Goal: Transaction & Acquisition: Download file/media

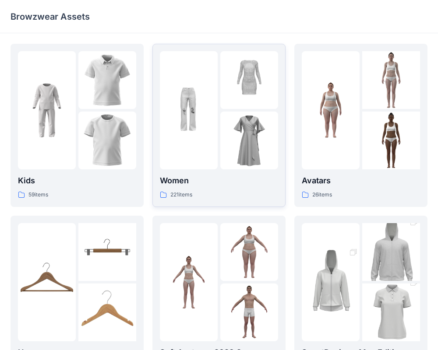
click at [237, 188] on div "Women 221 items" at bounding box center [219, 187] width 118 height 25
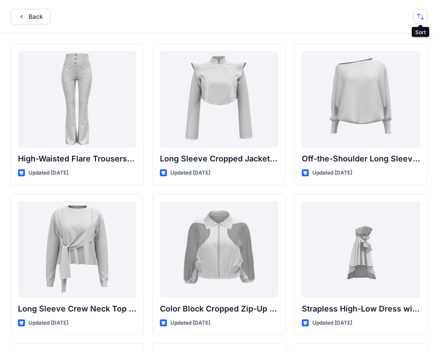
click at [420, 14] on button "button" at bounding box center [421, 17] width 14 height 14
click at [397, 56] on p "A to Z" at bounding box center [391, 58] width 55 height 9
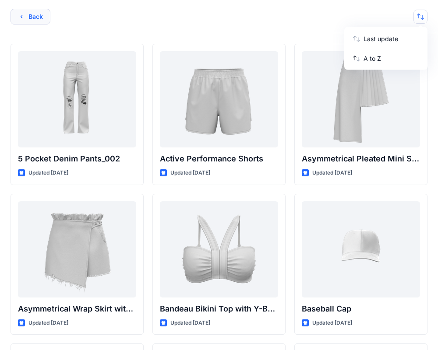
click at [28, 21] on button "Back" at bounding box center [31, 17] width 40 height 16
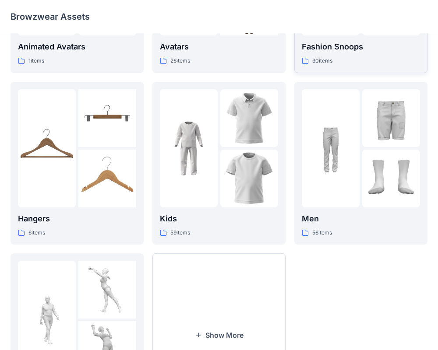
scroll to position [225, 0]
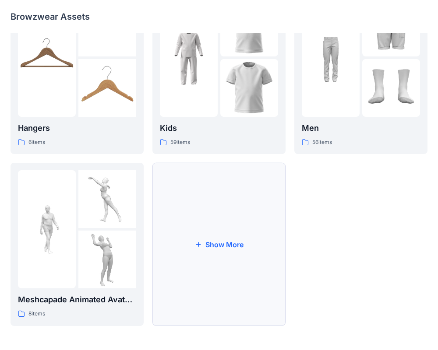
click at [177, 241] on button "Show More" at bounding box center [218, 244] width 133 height 163
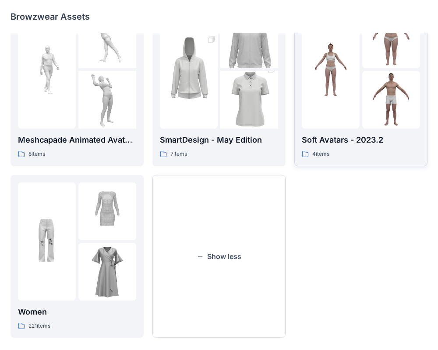
scroll to position [397, 0]
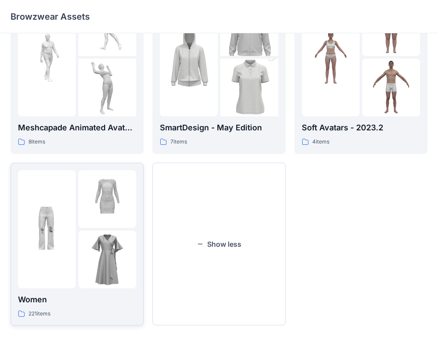
click at [80, 298] on p "Women" at bounding box center [77, 300] width 118 height 12
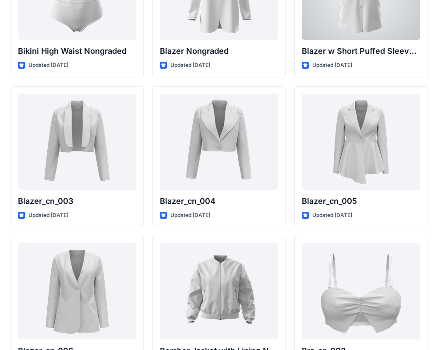
scroll to position [718, 0]
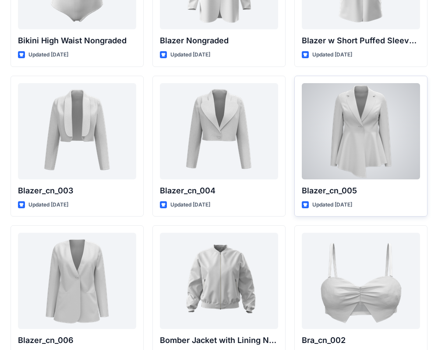
click at [379, 166] on div at bounding box center [361, 131] width 118 height 96
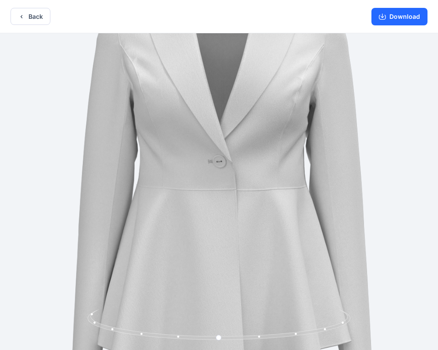
drag, startPoint x: 333, startPoint y: 155, endPoint x: 331, endPoint y: 141, distance: 13.8
click at [330, 145] on img at bounding box center [221, 185] width 521 height 521
click at [220, 337] on circle at bounding box center [219, 338] width 5 height 5
click at [261, 339] on icon at bounding box center [220, 326] width 265 height 33
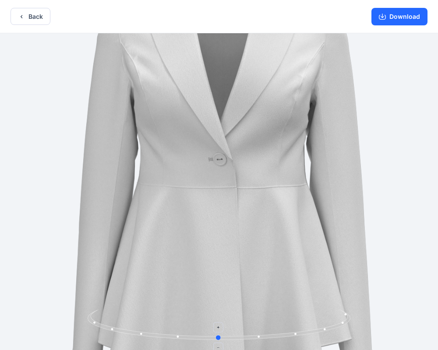
click at [261, 337] on icon at bounding box center [220, 326] width 265 height 33
drag, startPoint x: 261, startPoint y: 337, endPoint x: 281, endPoint y: 335, distance: 20.3
click at [281, 335] on icon at bounding box center [220, 326] width 265 height 33
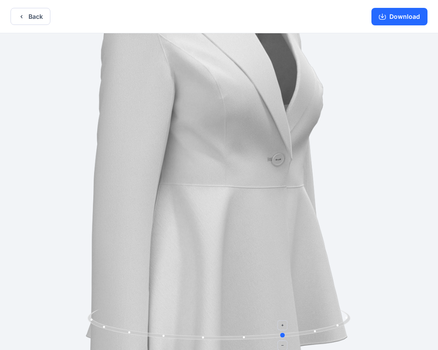
drag, startPoint x: 281, startPoint y: 335, endPoint x: 328, endPoint y: 329, distance: 47.3
click at [328, 329] on icon at bounding box center [220, 326] width 265 height 33
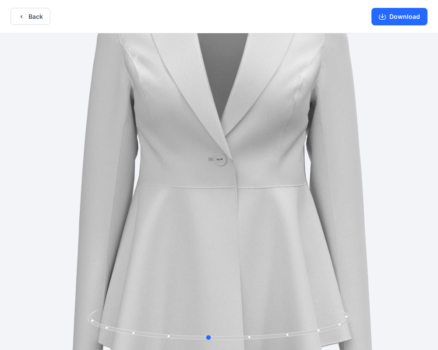
drag, startPoint x: 248, startPoint y: 337, endPoint x: 422, endPoint y: 332, distance: 174.0
click at [425, 331] on div at bounding box center [219, 192] width 438 height 319
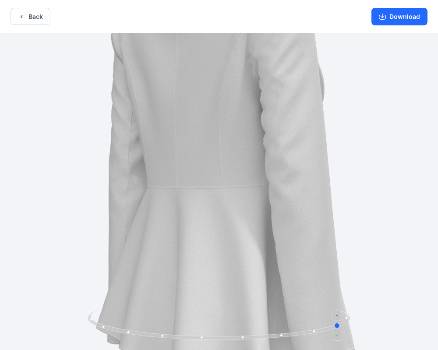
drag, startPoint x: 340, startPoint y: 326, endPoint x: 224, endPoint y: 310, distance: 117.2
click at [222, 310] on icon at bounding box center [220, 326] width 265 height 33
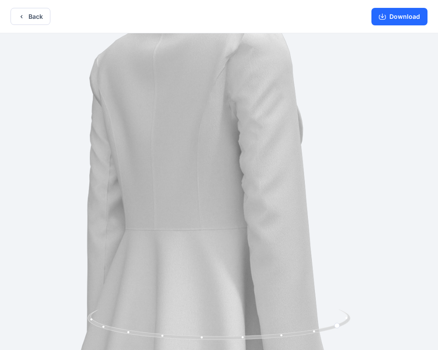
drag, startPoint x: 283, startPoint y: 246, endPoint x: 262, endPoint y: 288, distance: 47.2
click at [262, 288] on img at bounding box center [200, 225] width 521 height 521
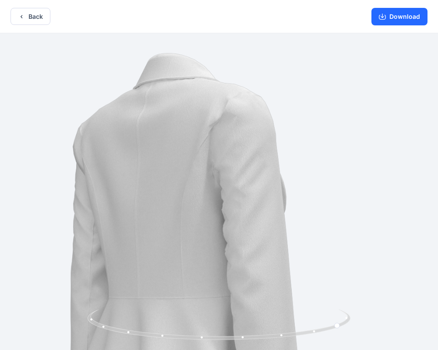
drag, startPoint x: 289, startPoint y: 195, endPoint x: 274, endPoint y: 257, distance: 63.9
click at [274, 257] on img at bounding box center [183, 293] width 521 height 521
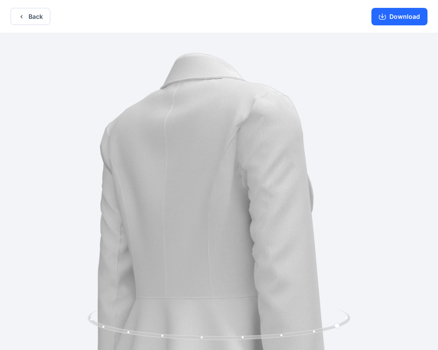
drag, startPoint x: 278, startPoint y: 213, endPoint x: 301, endPoint y: 216, distance: 23.3
click at [301, 216] on img at bounding box center [210, 293] width 521 height 521
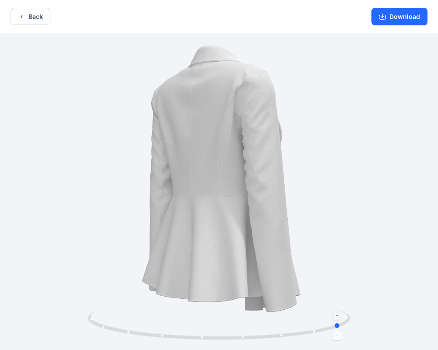
click at [203, 337] on icon at bounding box center [220, 326] width 265 height 33
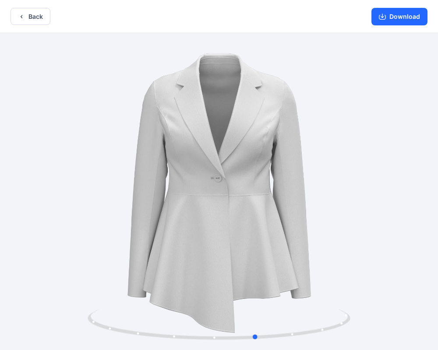
drag, startPoint x: 203, startPoint y: 337, endPoint x: 83, endPoint y: 303, distance: 124.8
click at [97, 308] on div at bounding box center [219, 192] width 438 height 319
drag, startPoint x: 212, startPoint y: 342, endPoint x: 199, endPoint y: 340, distance: 13.3
click at [199, 340] on icon at bounding box center [220, 326] width 265 height 33
click at [414, 11] on button "Download" at bounding box center [399, 17] width 56 height 18
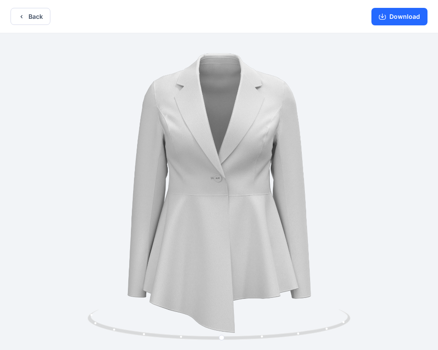
scroll to position [2, 0]
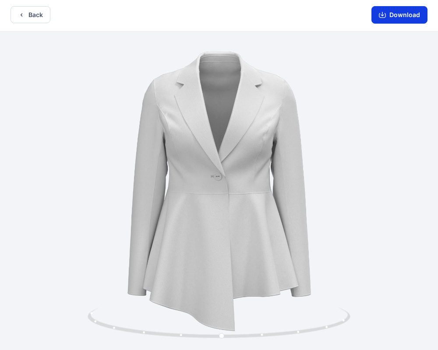
click at [385, 21] on button "Download" at bounding box center [399, 15] width 56 height 18
click at [386, 20] on button "Download" at bounding box center [399, 15] width 56 height 18
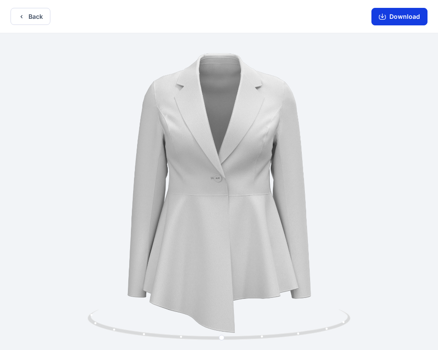
scroll to position [0, 0]
click at [385, 18] on icon "button" at bounding box center [382, 16] width 7 height 7
click at [31, 19] on button "Back" at bounding box center [31, 15] width 40 height 17
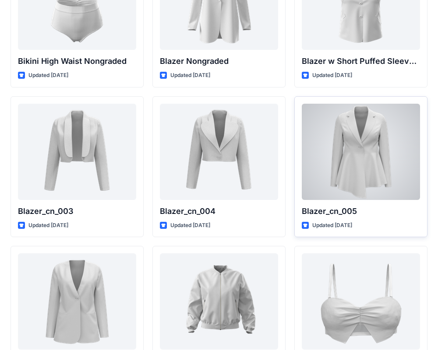
scroll to position [697, 0]
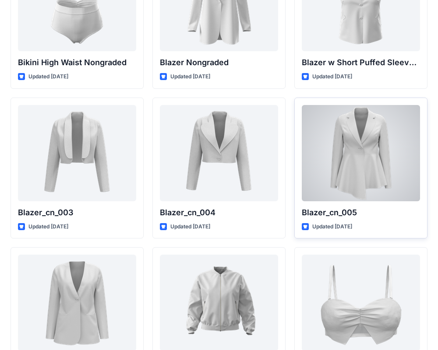
click at [336, 222] on div "Blazer_cn_005 Updated [DATE]" at bounding box center [360, 169] width 133 height 142
click at [336, 211] on p "Blazer_cn_005" at bounding box center [361, 213] width 118 height 12
click at [368, 121] on div at bounding box center [361, 153] width 118 height 96
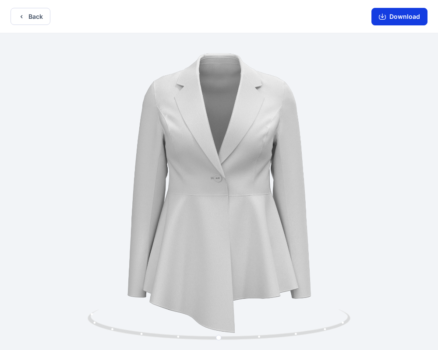
click at [392, 16] on button "Download" at bounding box center [399, 17] width 56 height 18
click at [405, 23] on button "Download" at bounding box center [399, 17] width 56 height 18
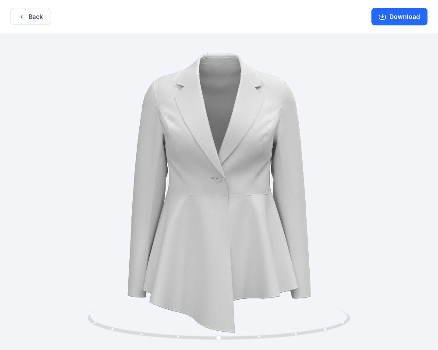
drag, startPoint x: 413, startPoint y: 18, endPoint x: 400, endPoint y: 336, distance: 318.7
click at [395, 337] on div "Back Download Version History" at bounding box center [219, 176] width 438 height 352
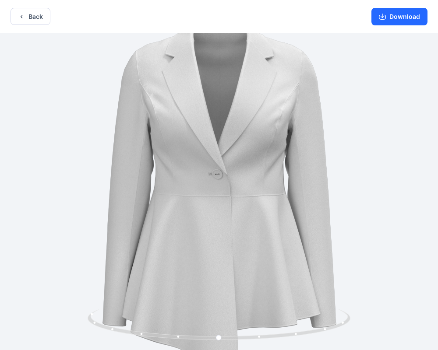
click at [373, 202] on img at bounding box center [219, 192] width 407 height 407
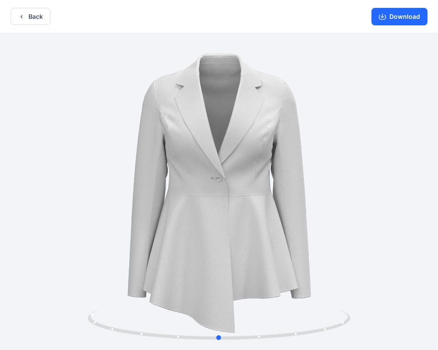
click at [270, 190] on div at bounding box center [219, 192] width 438 height 319
click at [398, 22] on button "Download" at bounding box center [399, 17] width 56 height 18
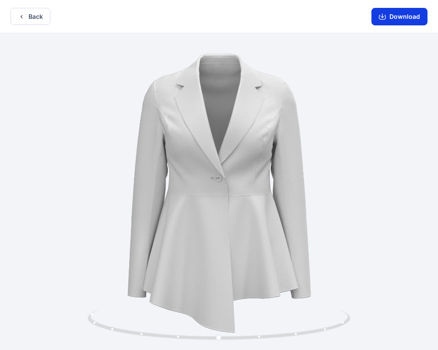
click at [397, 22] on button "Download" at bounding box center [399, 17] width 56 height 18
click at [44, 12] on button "Back" at bounding box center [31, 16] width 40 height 17
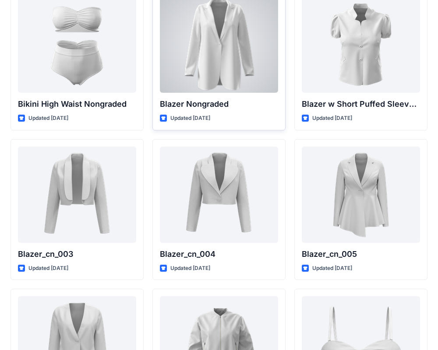
scroll to position [652, 0]
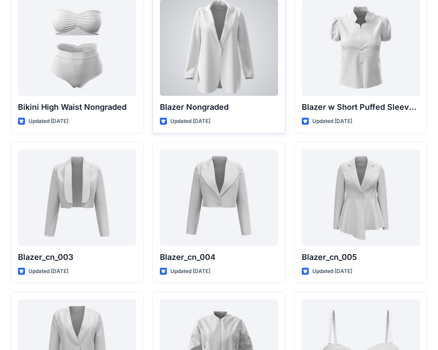
click at [208, 57] on div at bounding box center [219, 48] width 118 height 96
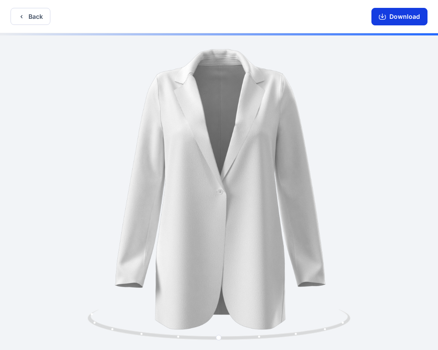
click at [400, 15] on button "Download" at bounding box center [399, 17] width 56 height 18
drag, startPoint x: 390, startPoint y: 15, endPoint x: 393, endPoint y: 11, distance: 5.0
click at [393, 12] on button "Download" at bounding box center [399, 17] width 56 height 18
click at [33, 14] on button "Back" at bounding box center [31, 16] width 40 height 17
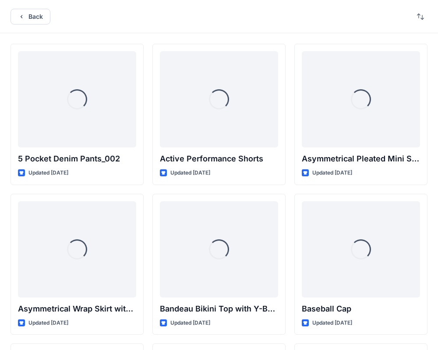
scroll to position [652, 0]
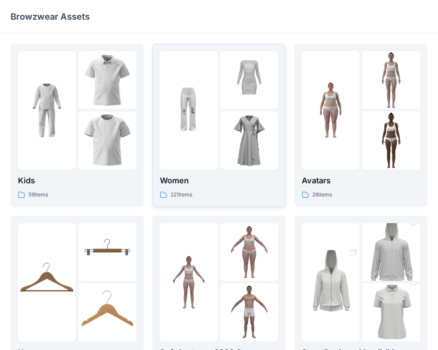
click at [188, 179] on p "Women" at bounding box center [219, 181] width 118 height 12
